Goal: Information Seeking & Learning: Learn about a topic

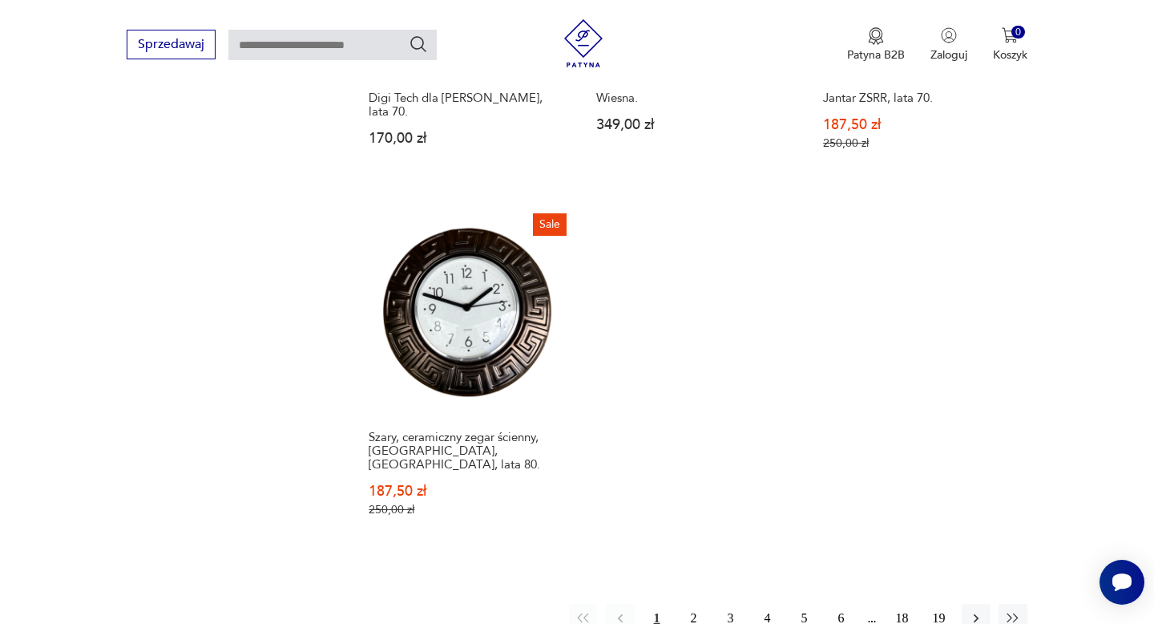
scroll to position [2299, 0]
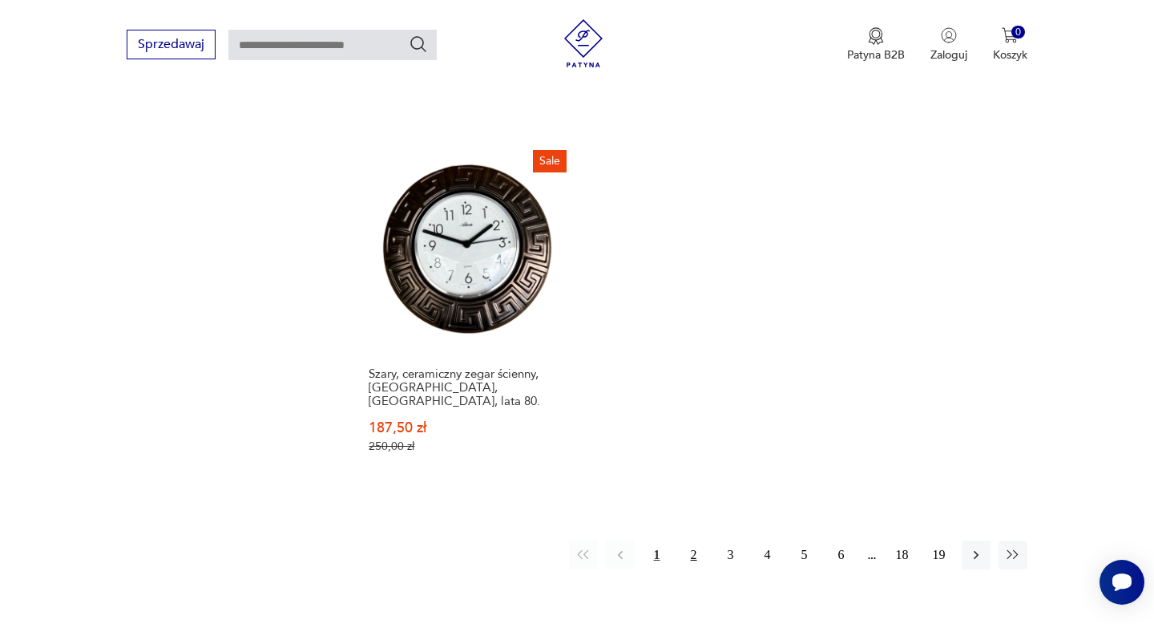
click at [693, 540] on button "2" at bounding box center [694, 554] width 29 height 29
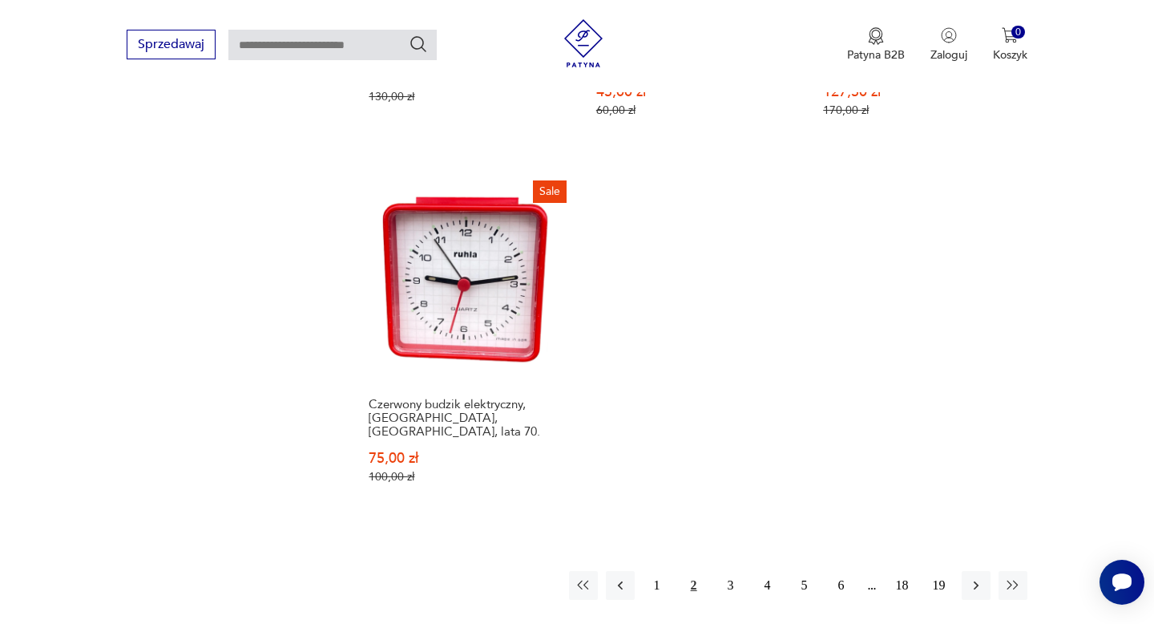
scroll to position [2354, 0]
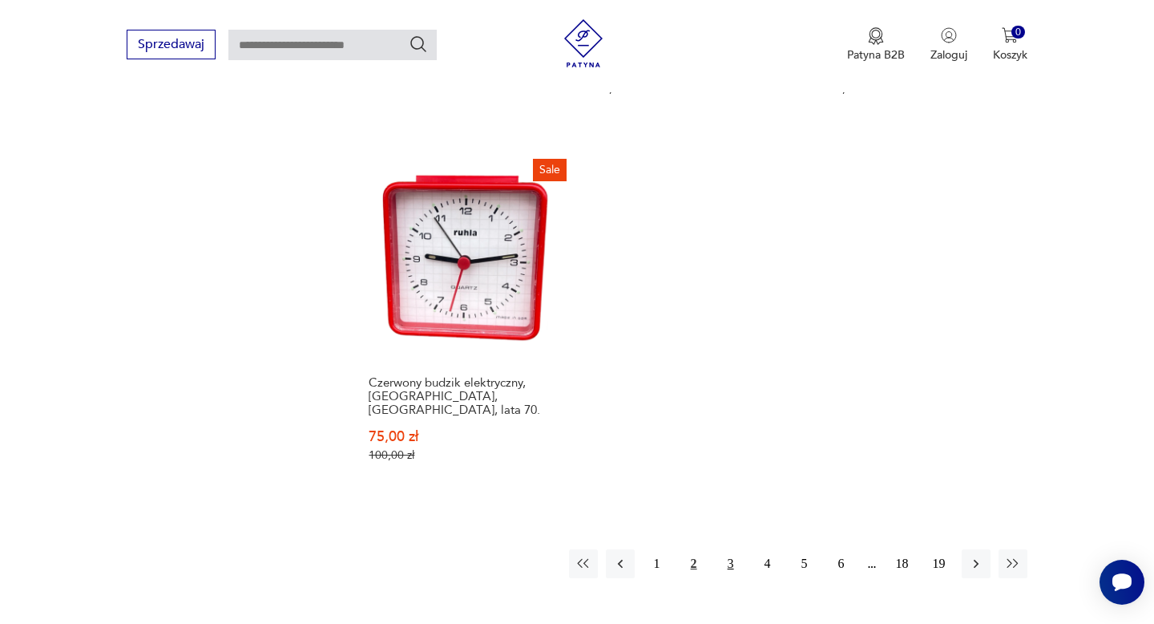
click at [728, 549] on button "3" at bounding box center [731, 563] width 29 height 29
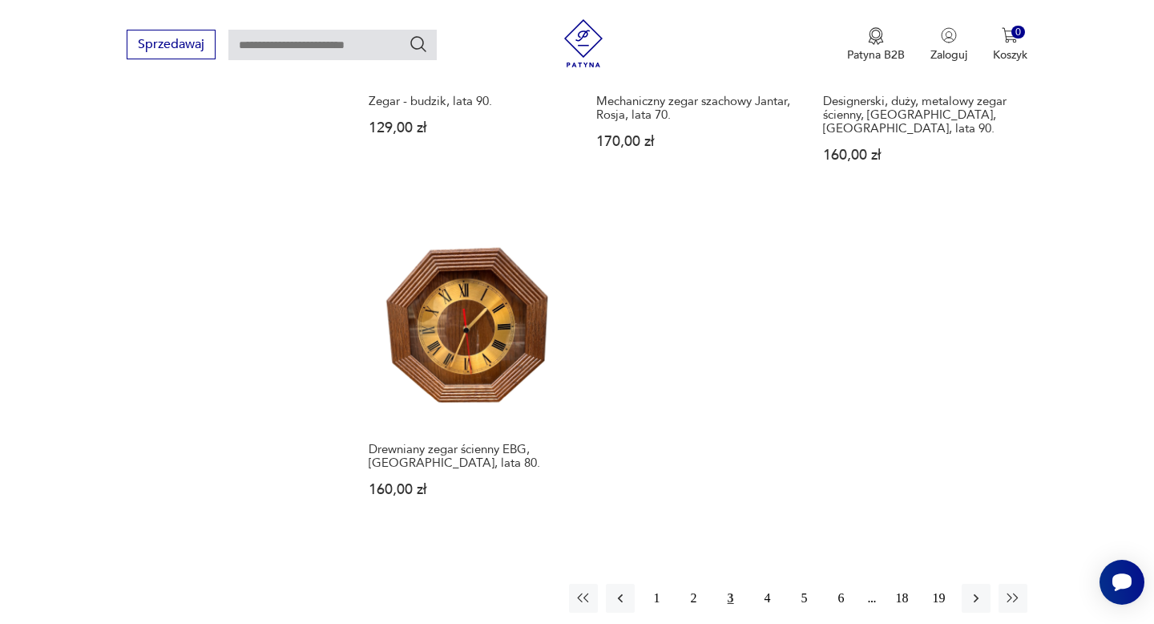
scroll to position [2300, 0]
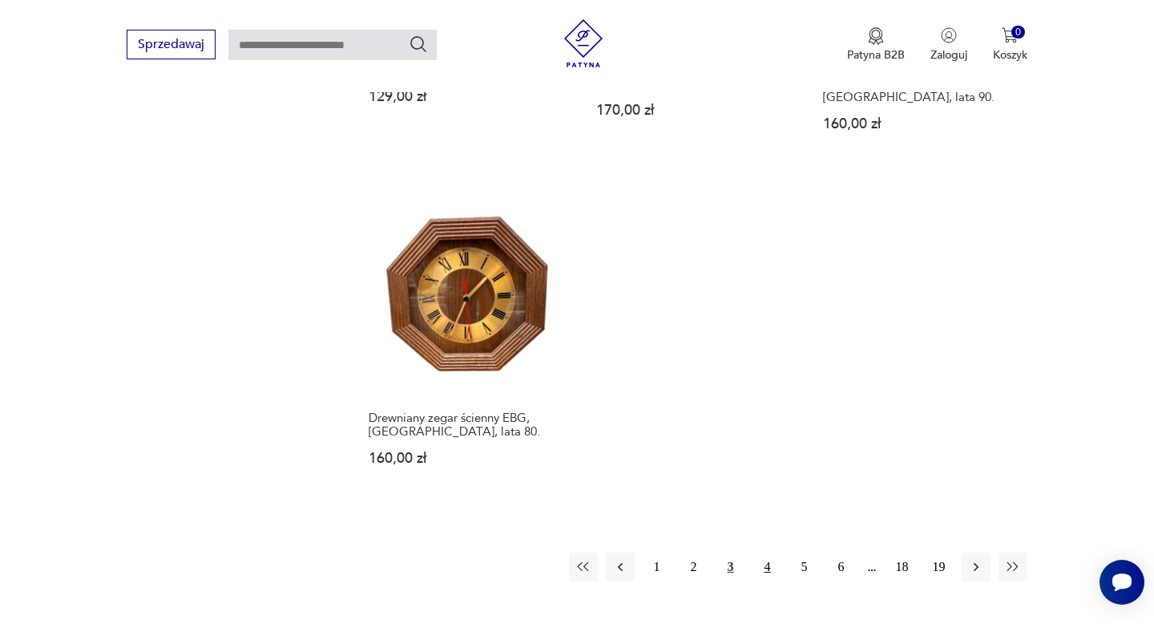
click at [766, 552] on button "4" at bounding box center [767, 566] width 29 height 29
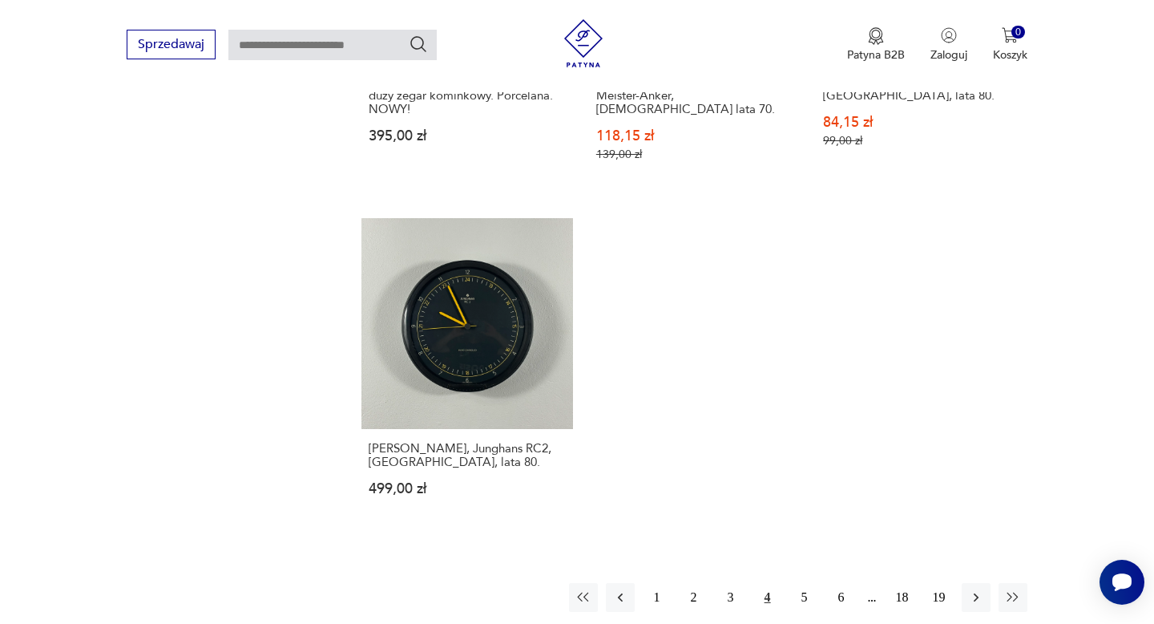
scroll to position [2300, 0]
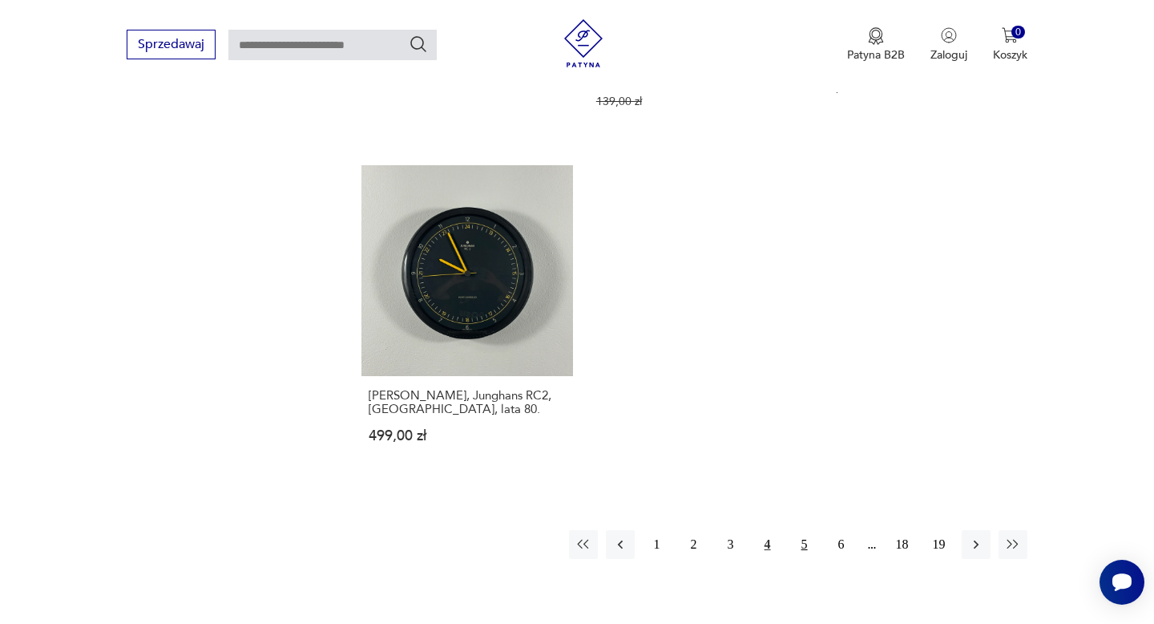
click at [804, 530] on button "5" at bounding box center [804, 544] width 29 height 29
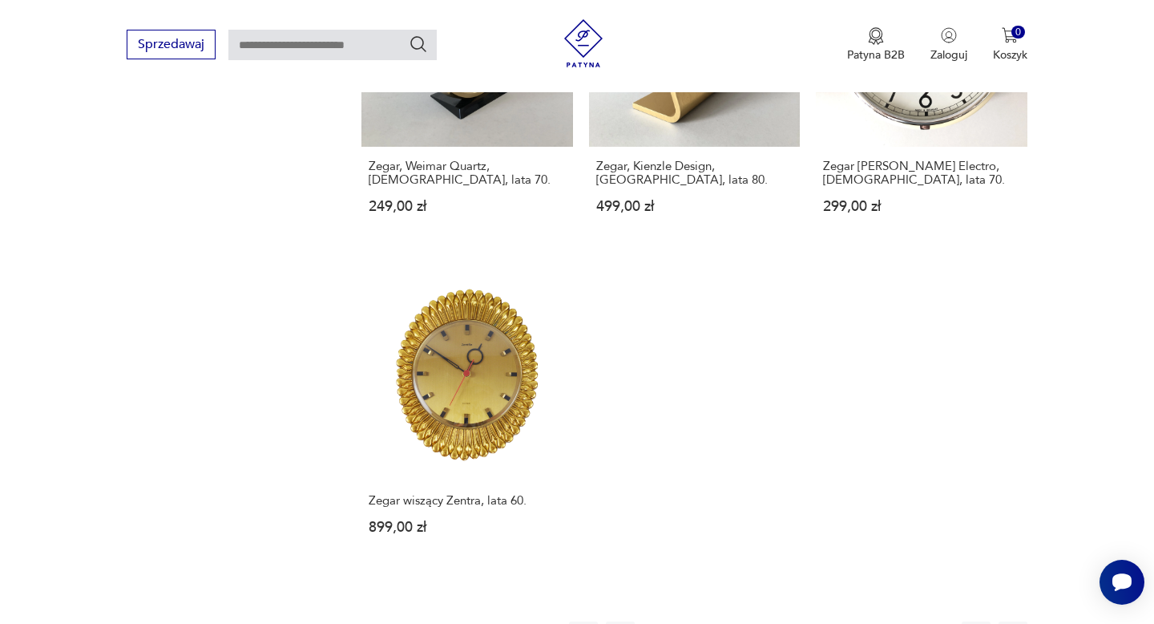
scroll to position [2247, 0]
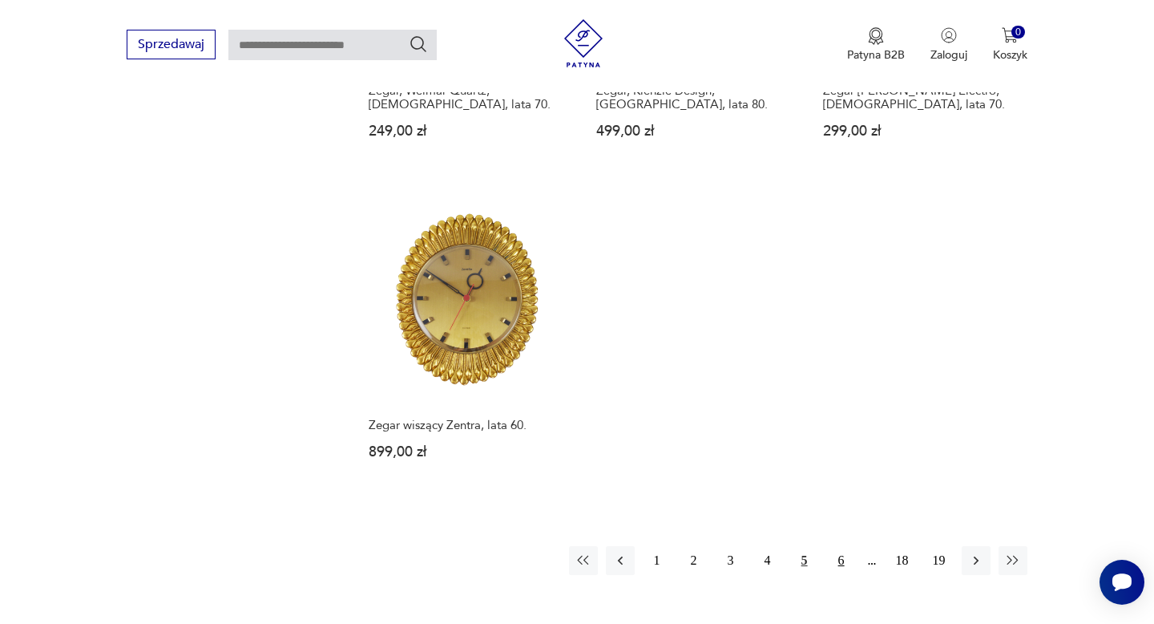
click at [839, 546] on button "6" at bounding box center [841, 560] width 29 height 29
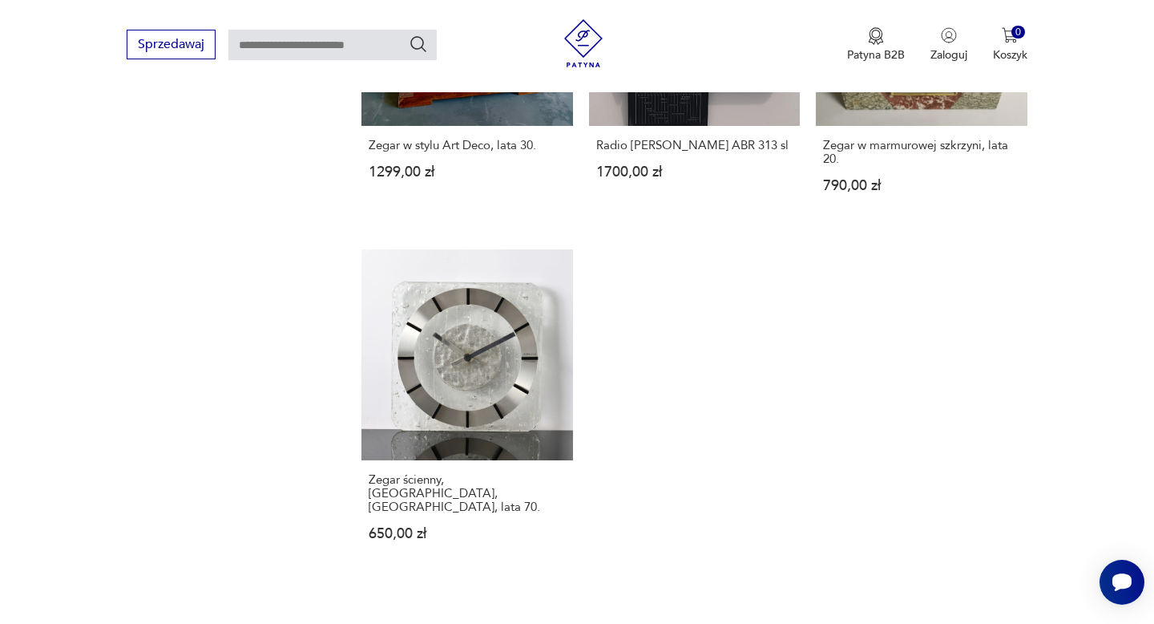
scroll to position [2235, 0]
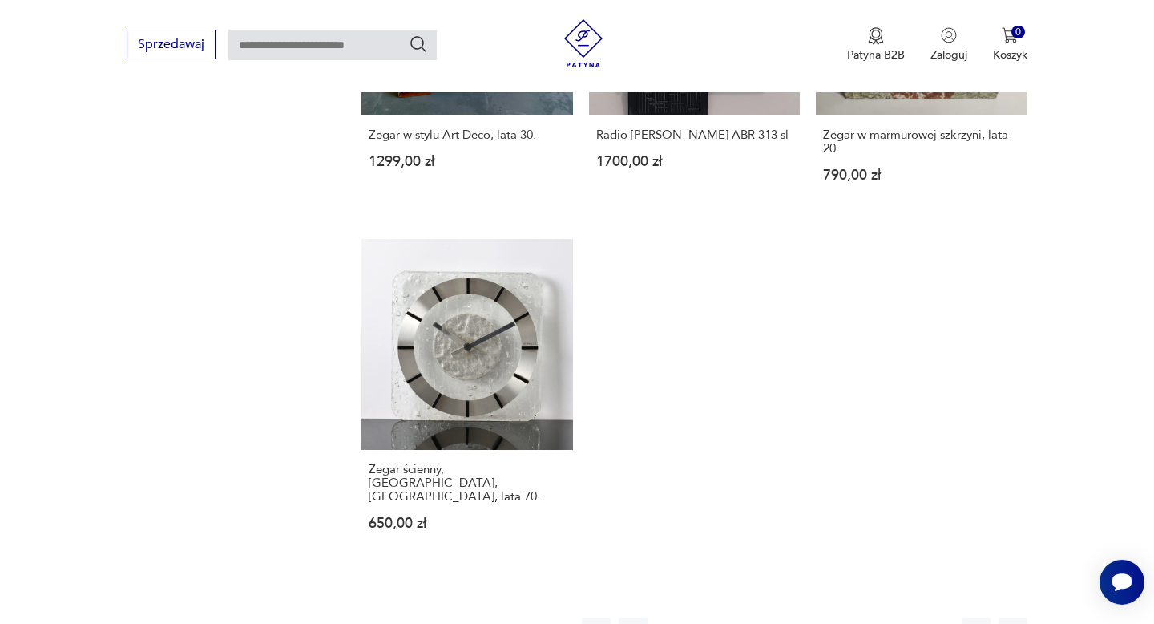
click at [842, 617] on button "7" at bounding box center [841, 631] width 29 height 29
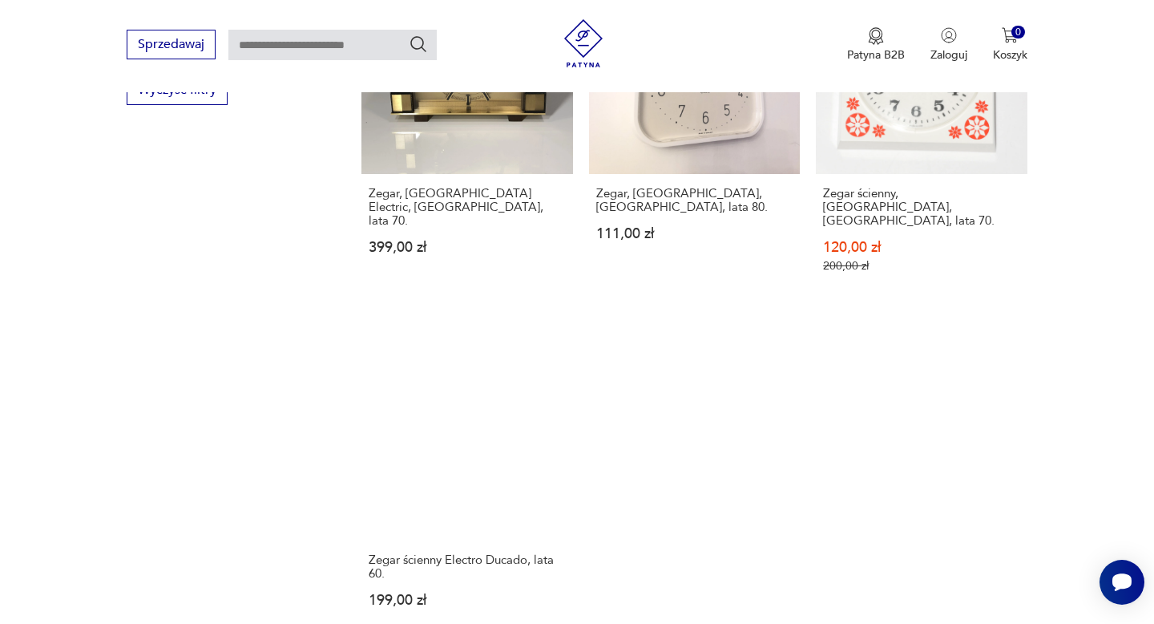
scroll to position [2204, 0]
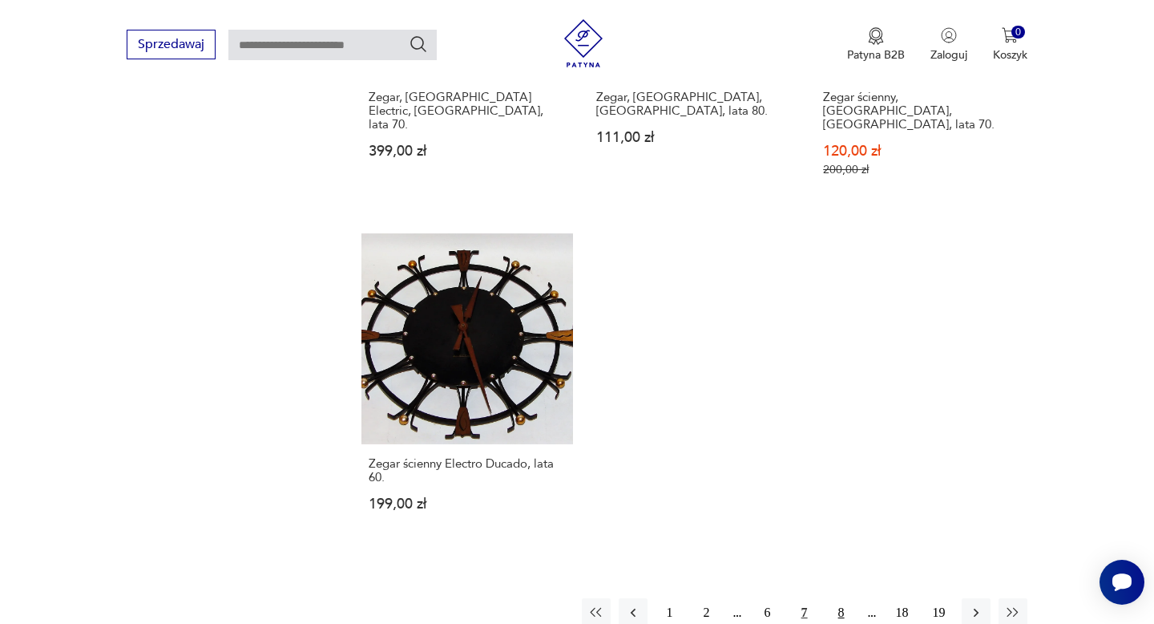
click at [842, 598] on button "8" at bounding box center [841, 612] width 29 height 29
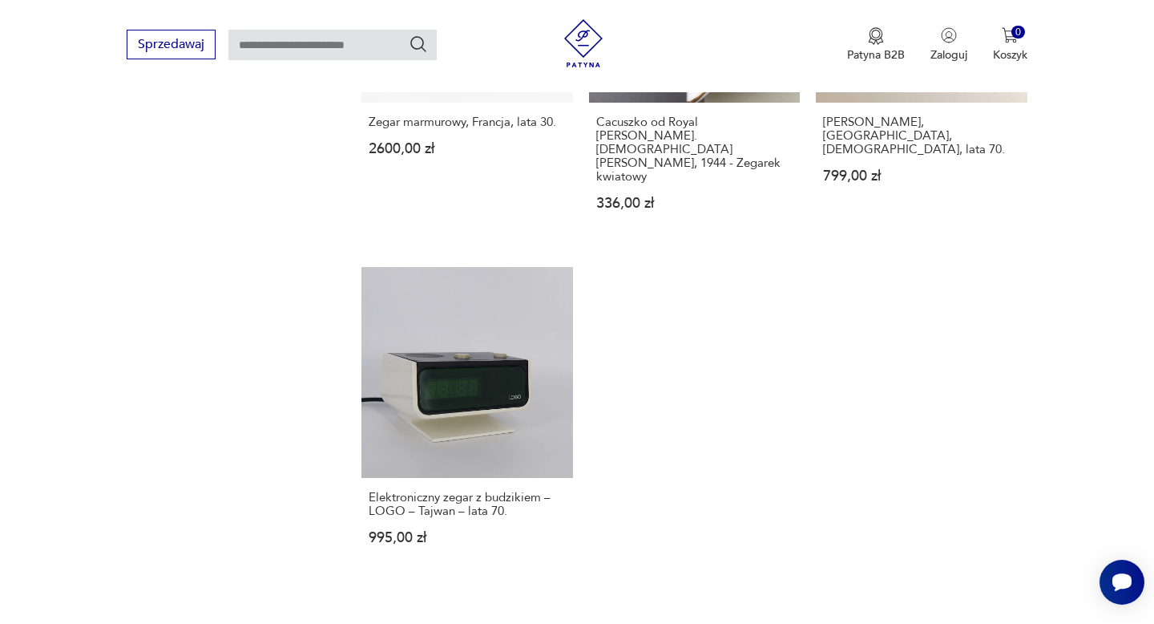
scroll to position [2215, 0]
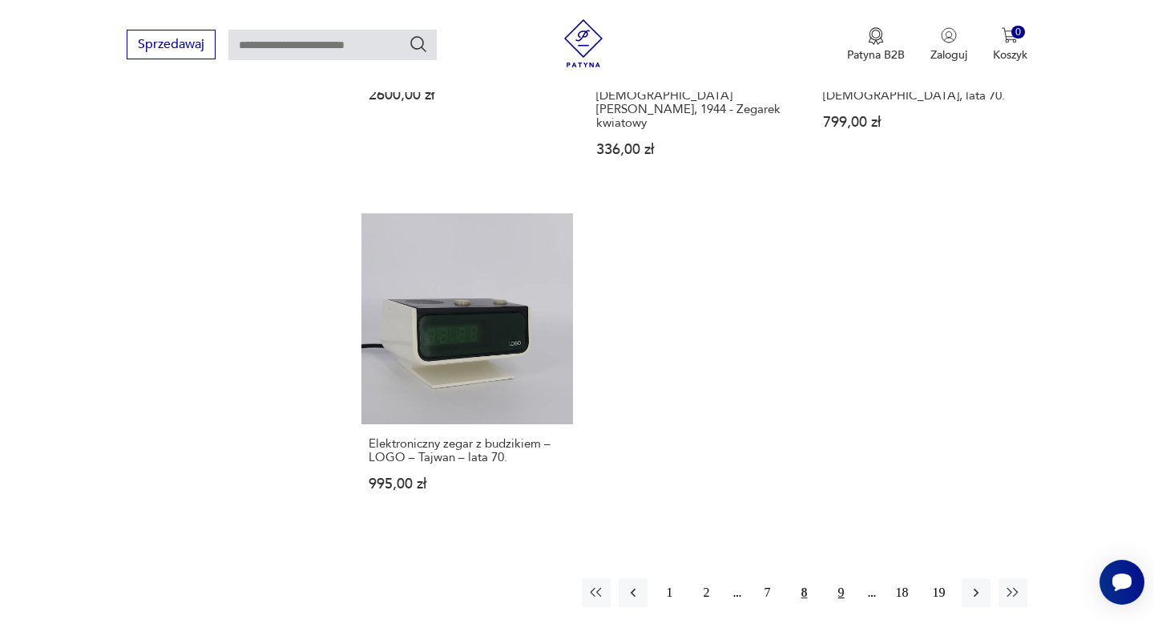
click at [841, 578] on button "9" at bounding box center [841, 592] width 29 height 29
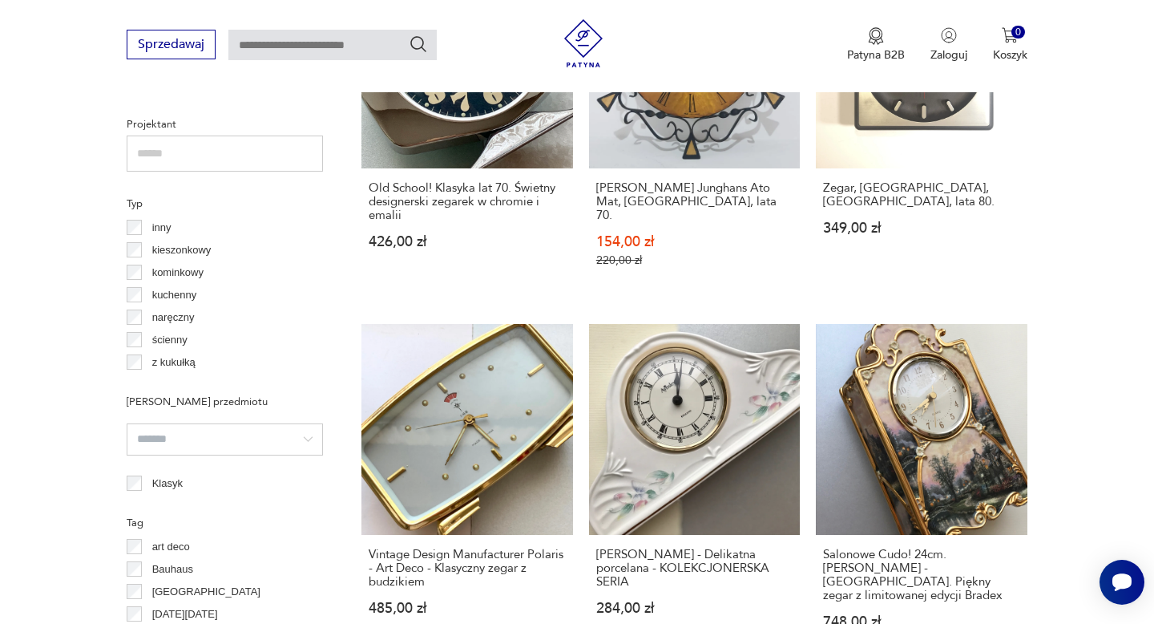
scroll to position [1115, 0]
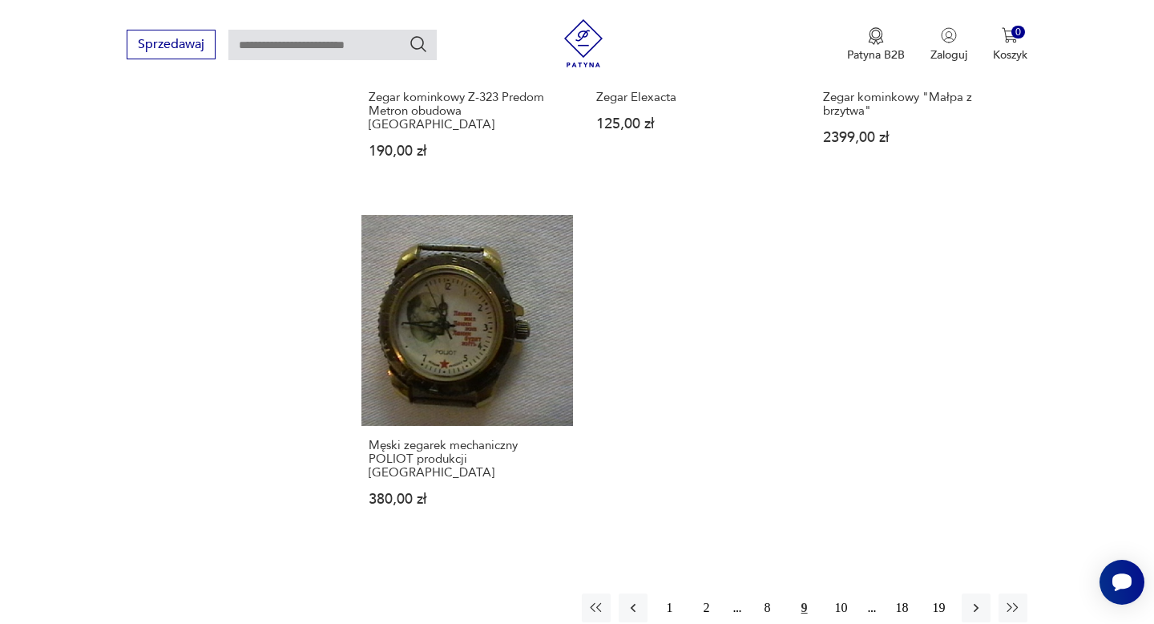
scroll to position [2344, 0]
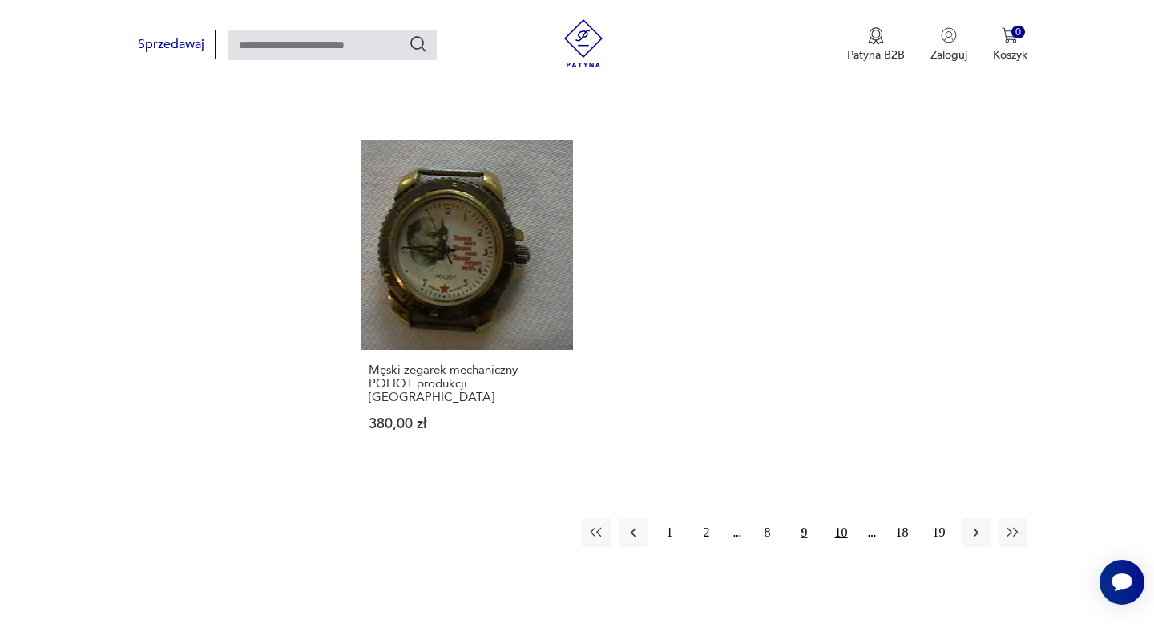
click at [843, 518] on button "10" at bounding box center [841, 532] width 29 height 29
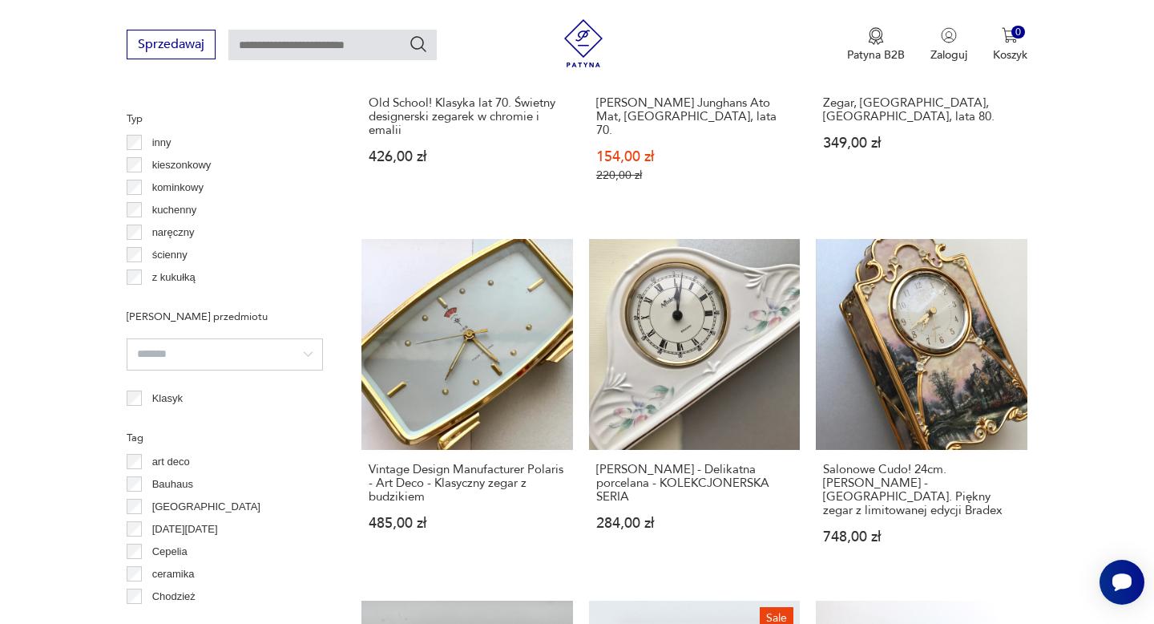
scroll to position [1104, 0]
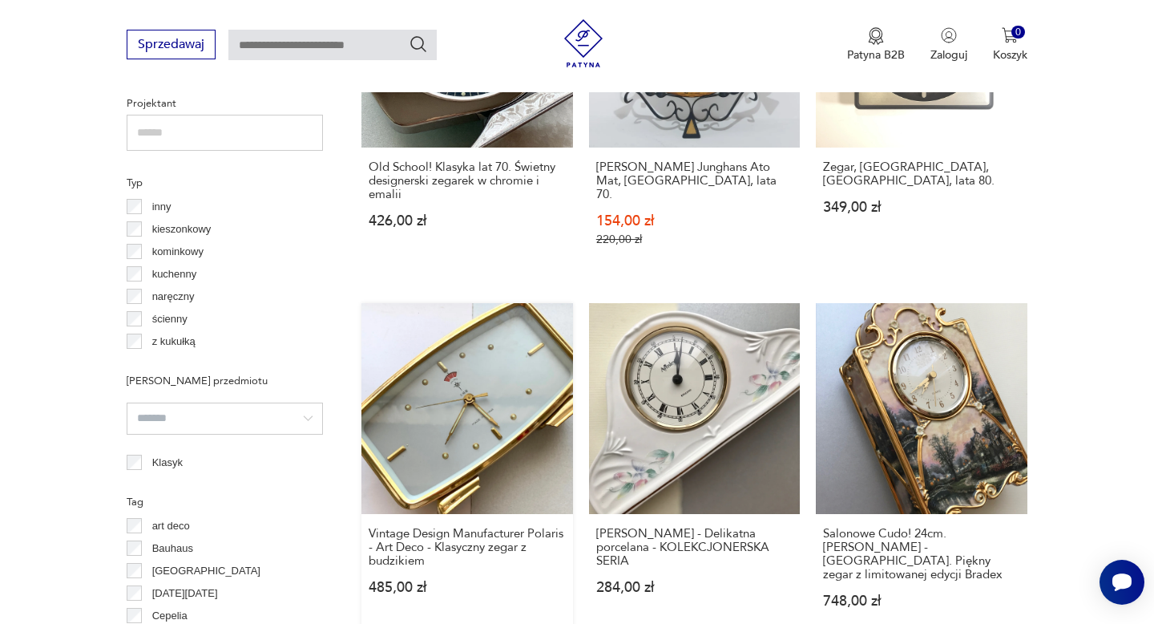
click at [532, 336] on link "Vintage Design Manufacturer Polaris - Art Deco - Klasyczny zegar z budzikiem 48…" at bounding box center [466, 471] width 211 height 336
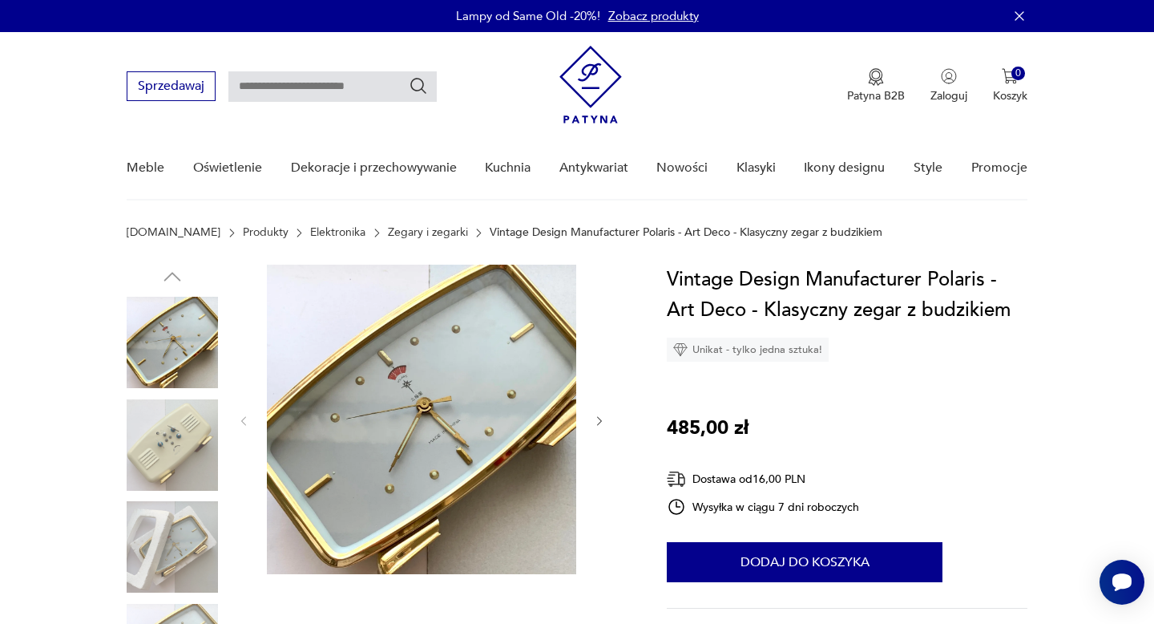
click at [180, 439] on img at bounding box center [172, 444] width 91 height 91
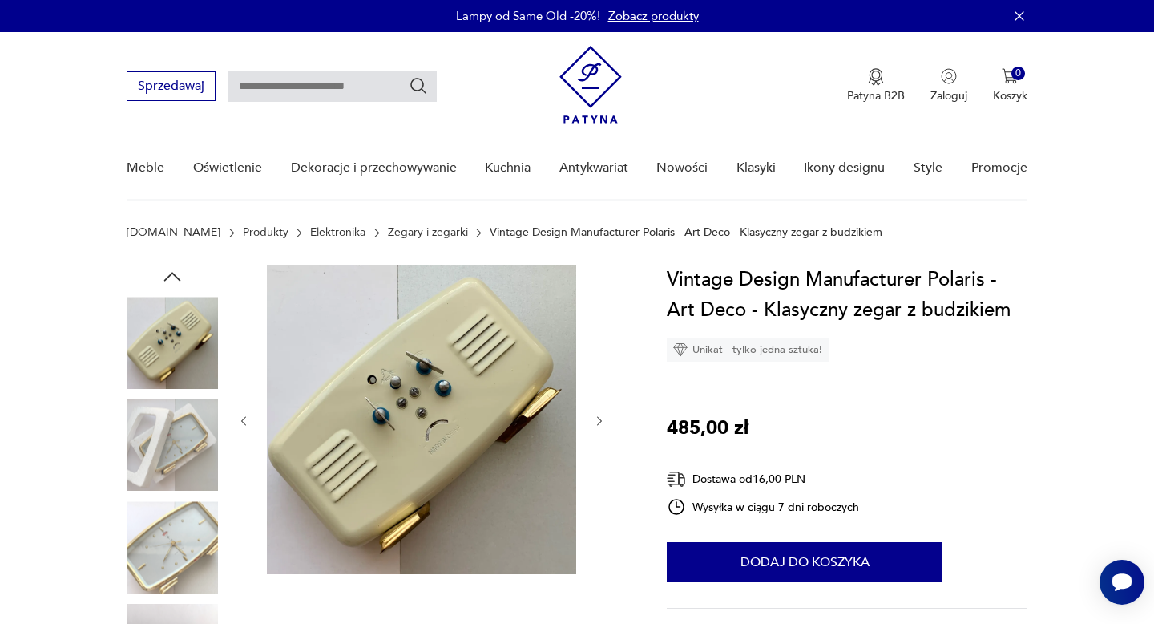
click at [172, 446] on img at bounding box center [172, 444] width 91 height 91
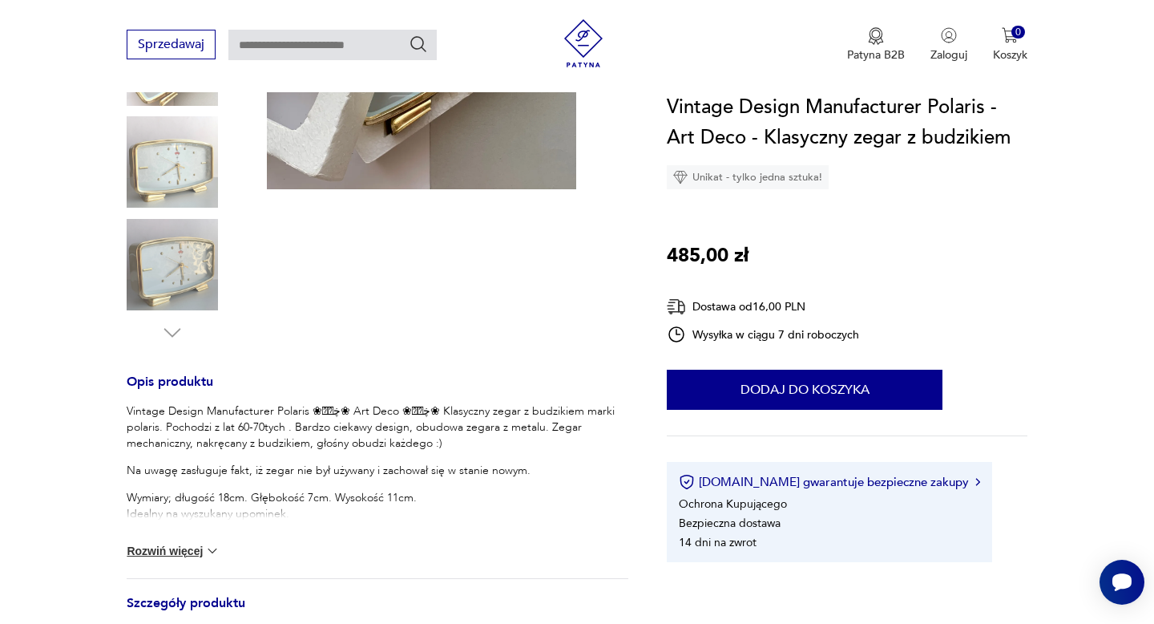
scroll to position [417, 0]
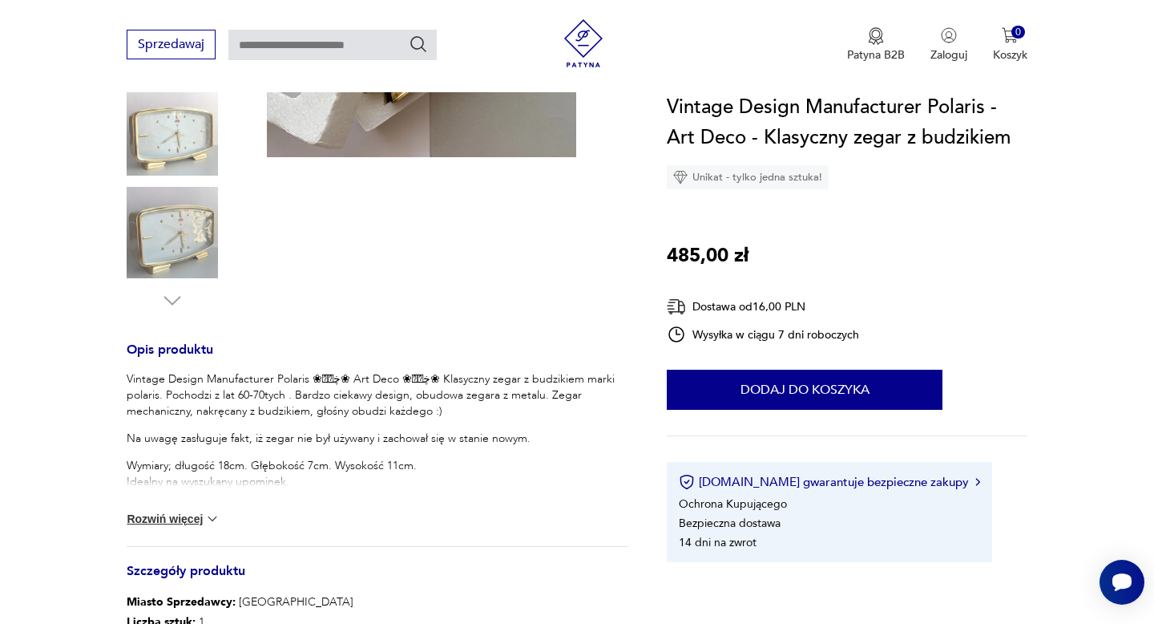
click at [189, 517] on button "Rozwiń więcej" at bounding box center [173, 519] width 93 height 16
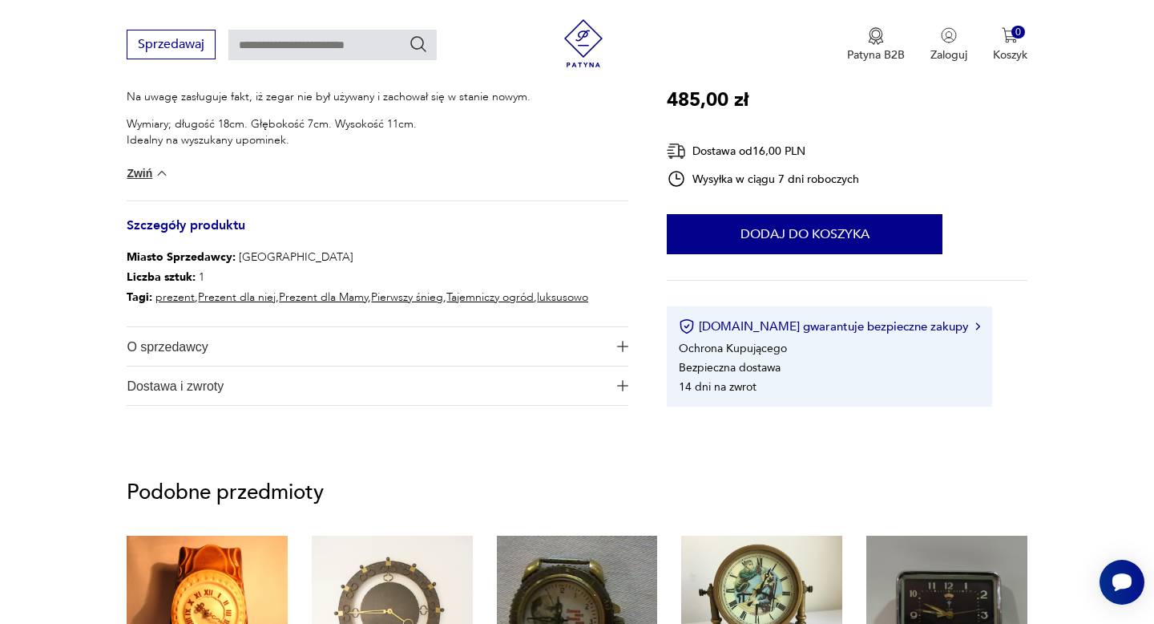
scroll to position [802, 0]
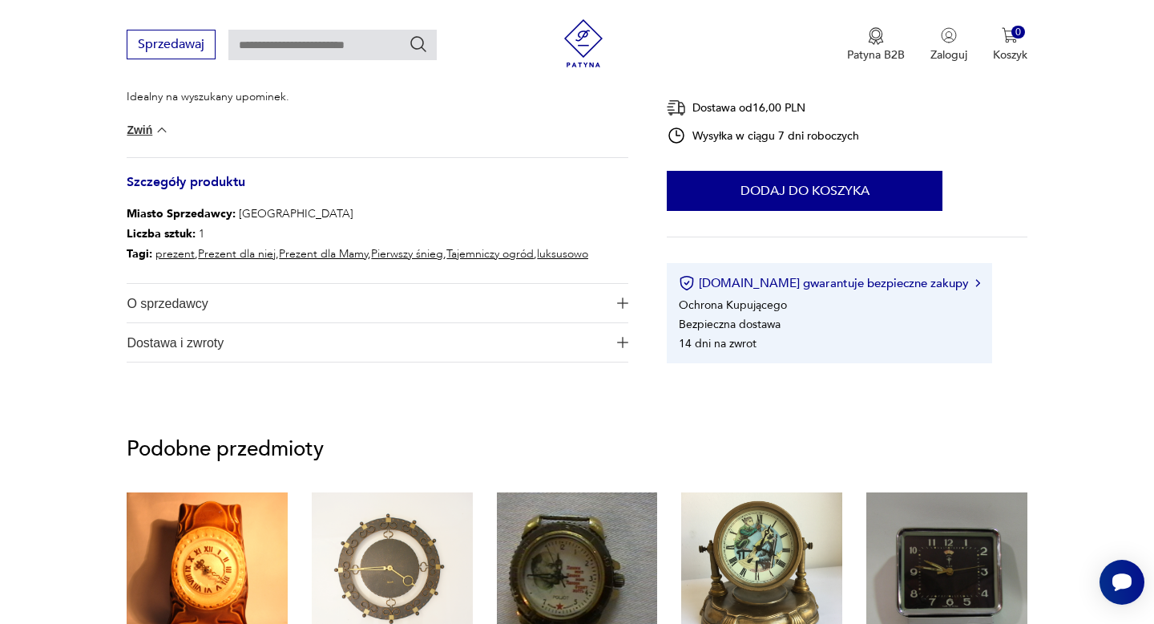
click at [606, 302] on span "O sprzedawcy" at bounding box center [366, 303] width 479 height 38
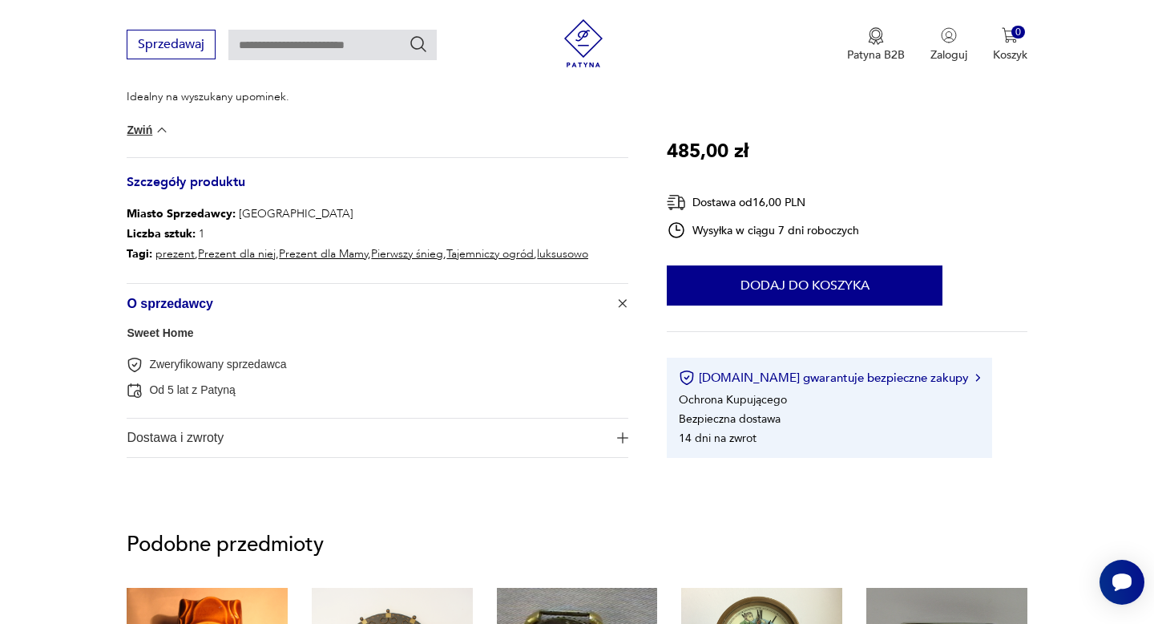
click at [571, 436] on span "Dostawa i zwroty" at bounding box center [366, 437] width 479 height 38
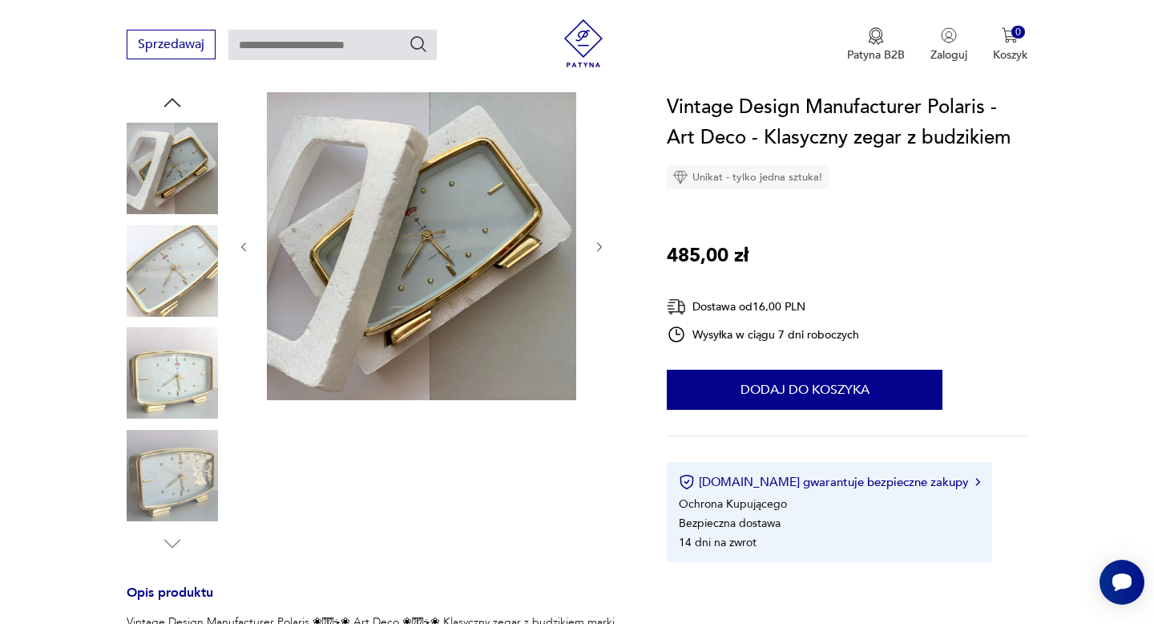
scroll to position [160, 0]
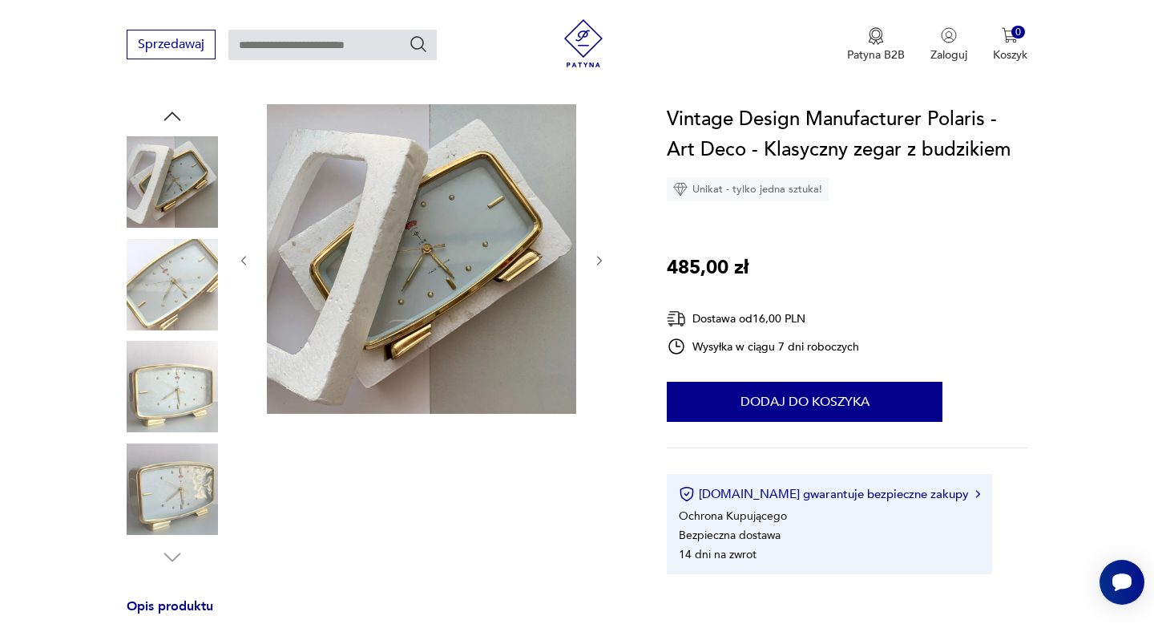
click at [174, 511] on img at bounding box center [172, 488] width 91 height 91
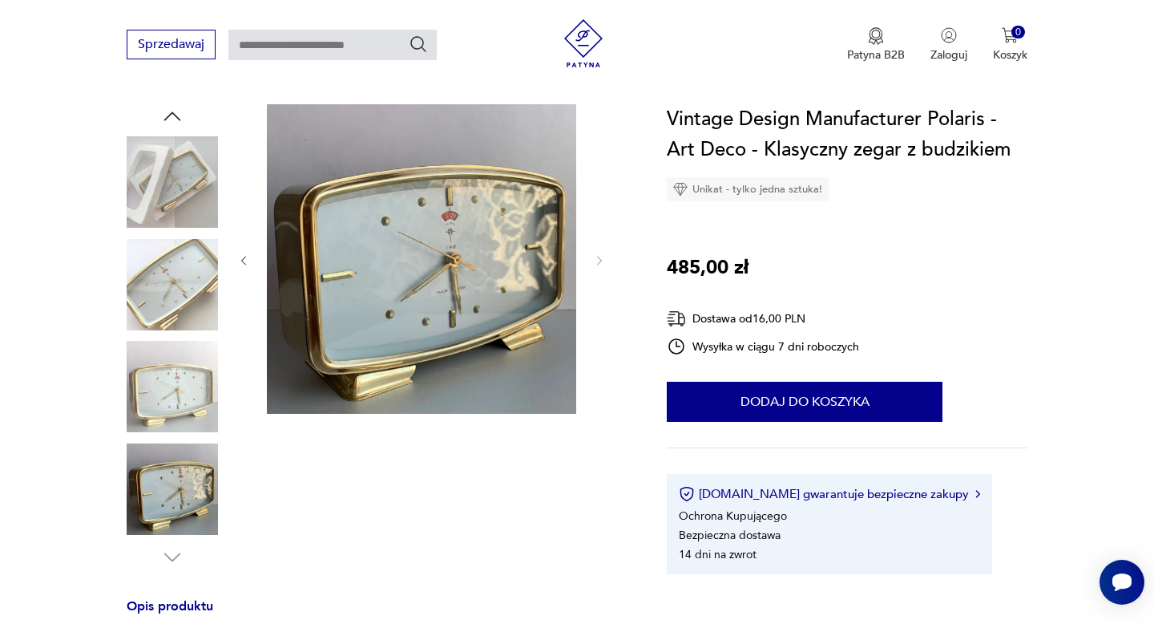
click at [199, 388] on img at bounding box center [172, 386] width 91 height 91
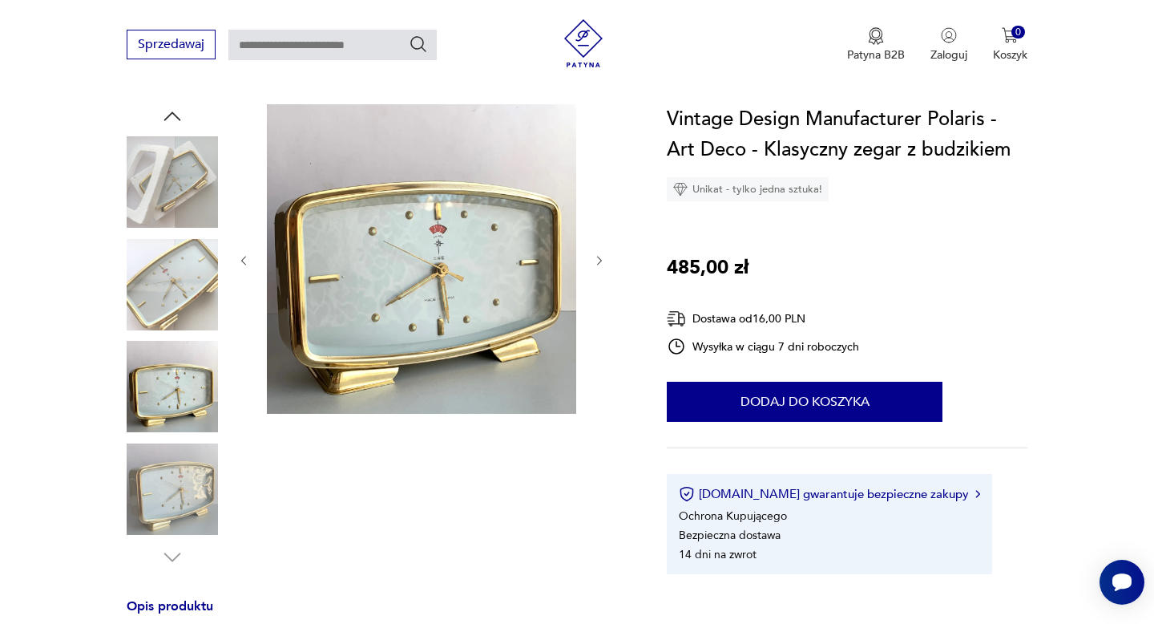
click at [416, 281] on img at bounding box center [421, 258] width 309 height 309
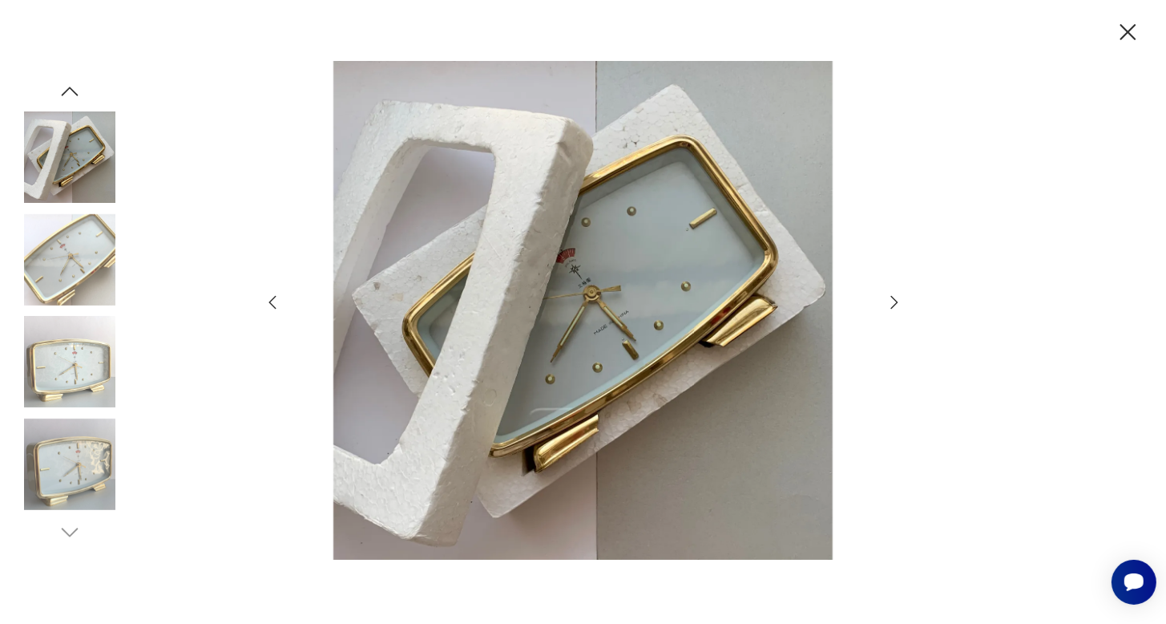
click at [615, 307] on img at bounding box center [583, 310] width 571 height 499
click at [895, 298] on icon "button" at bounding box center [894, 302] width 19 height 19
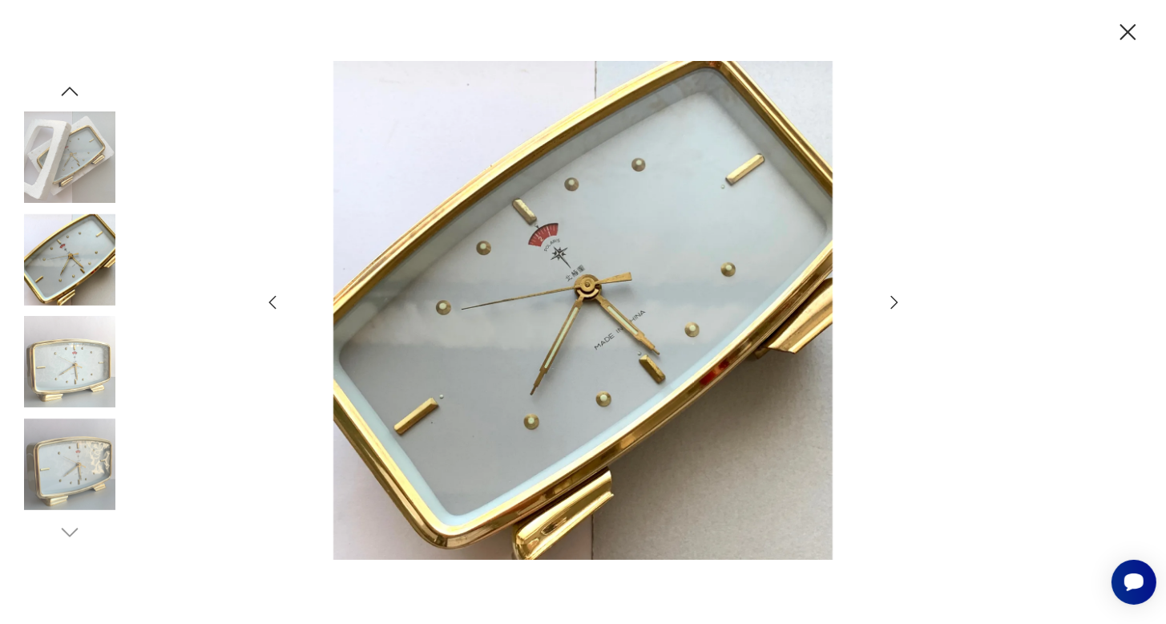
click at [1125, 28] on icon "button" at bounding box center [1128, 32] width 28 height 28
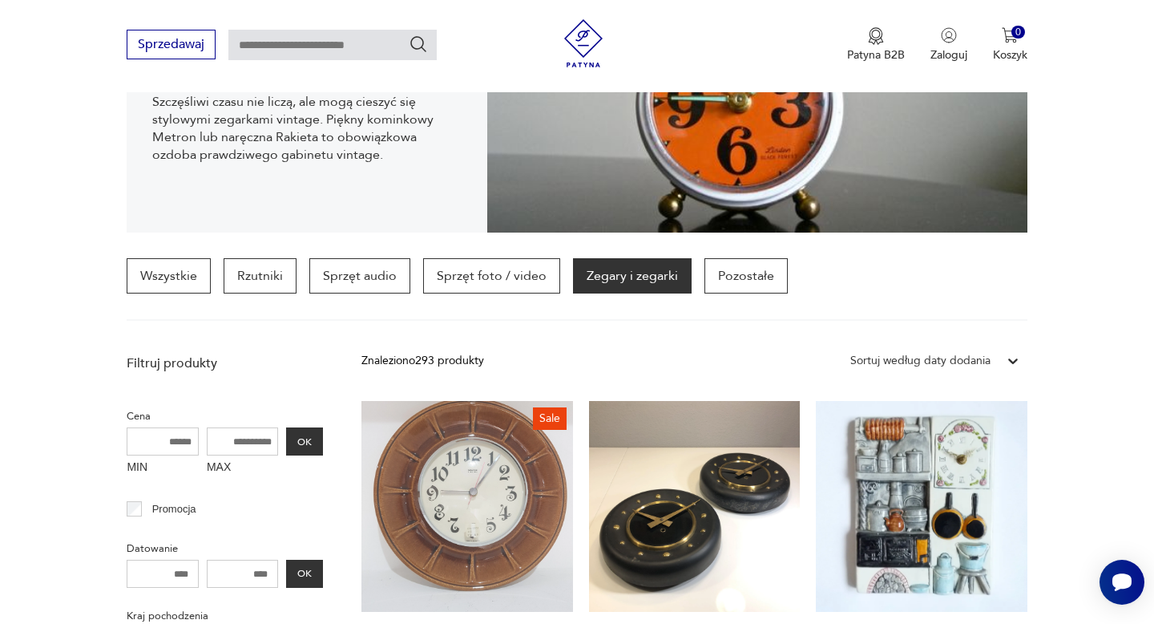
scroll to position [231, 0]
